Goal: Find specific page/section: Find specific page/section

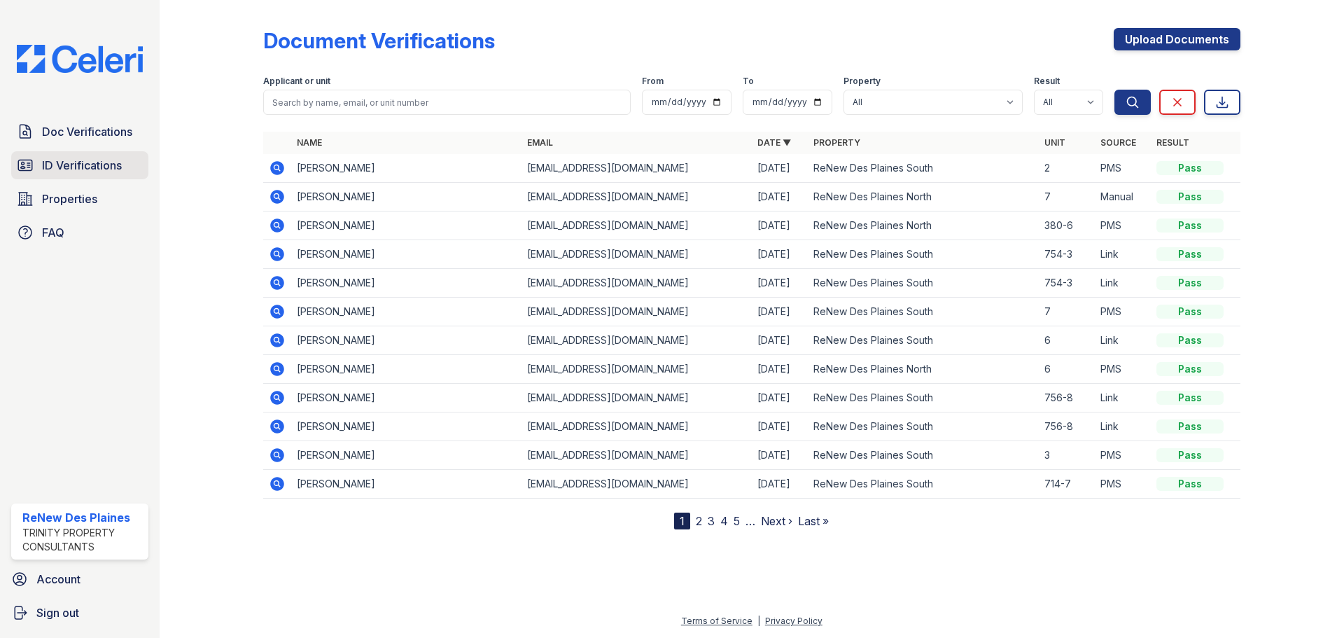
click at [81, 164] on span "ID Verifications" at bounding box center [82, 165] width 80 height 17
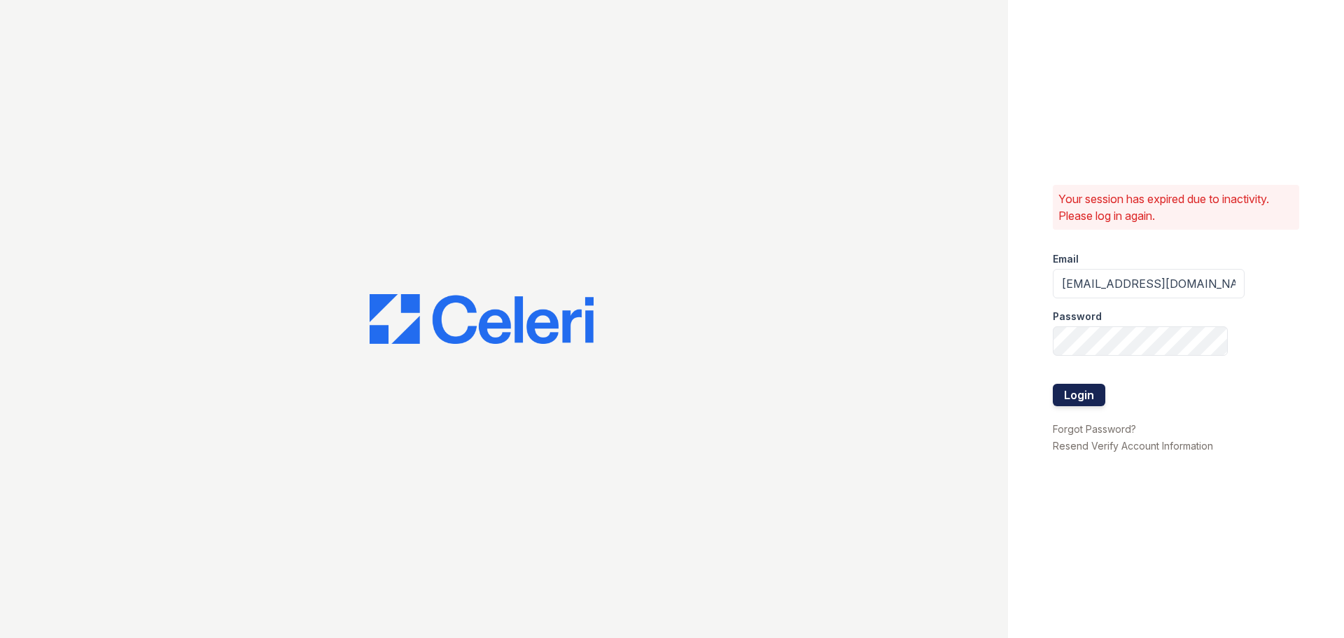
click at [1069, 384] on button "Login" at bounding box center [1079, 395] width 53 height 22
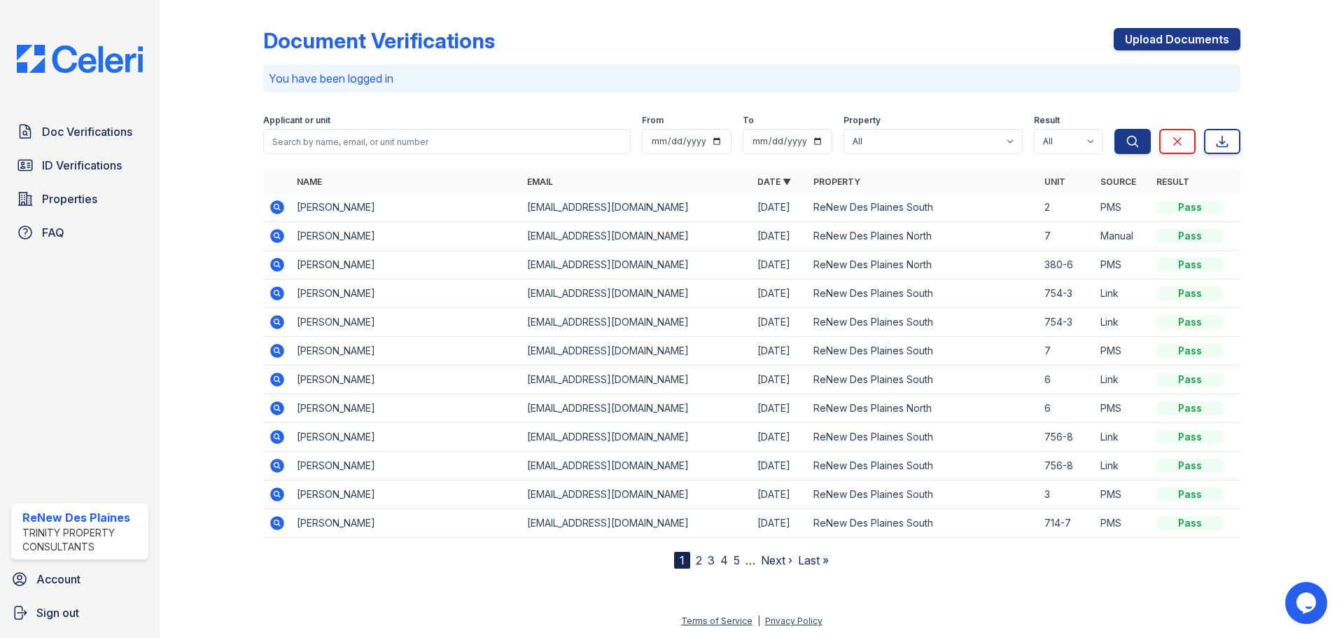
click at [104, 182] on div "Doc Verifications ID Verifications Properties FAQ" at bounding box center [80, 182] width 148 height 129
click at [97, 163] on span "ID Verifications" at bounding box center [82, 165] width 80 height 17
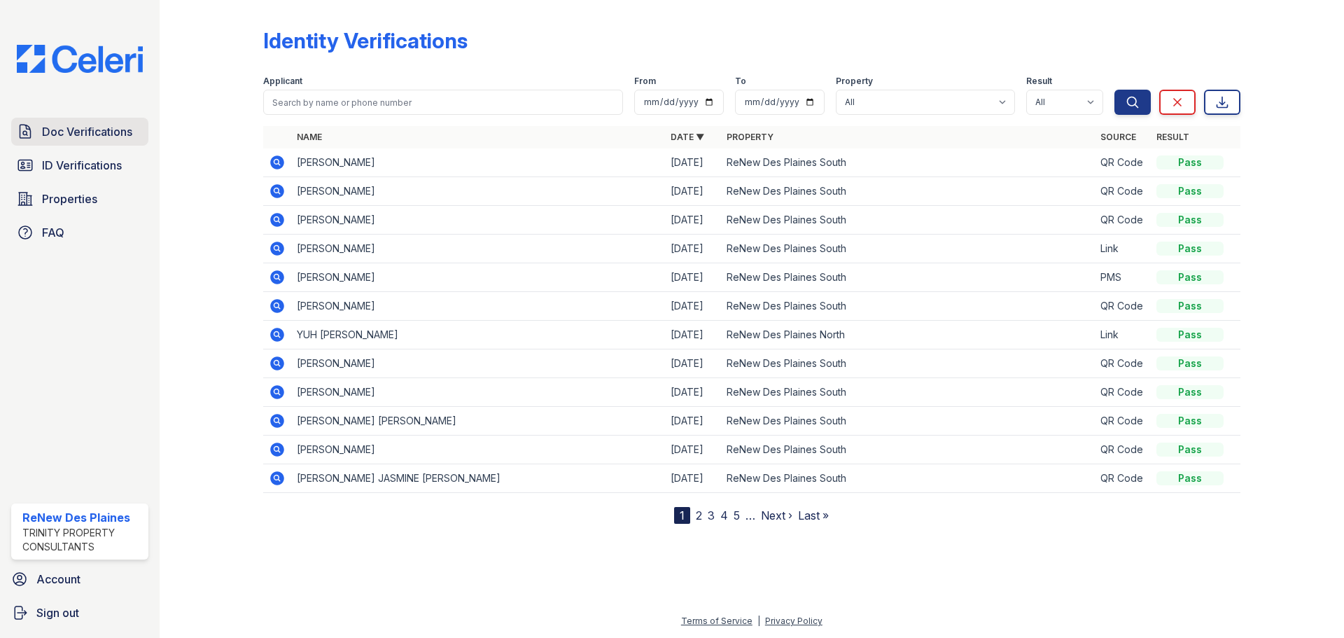
click at [76, 139] on span "Doc Verifications" at bounding box center [87, 131] width 90 height 17
